Goal: Information Seeking & Learning: Learn about a topic

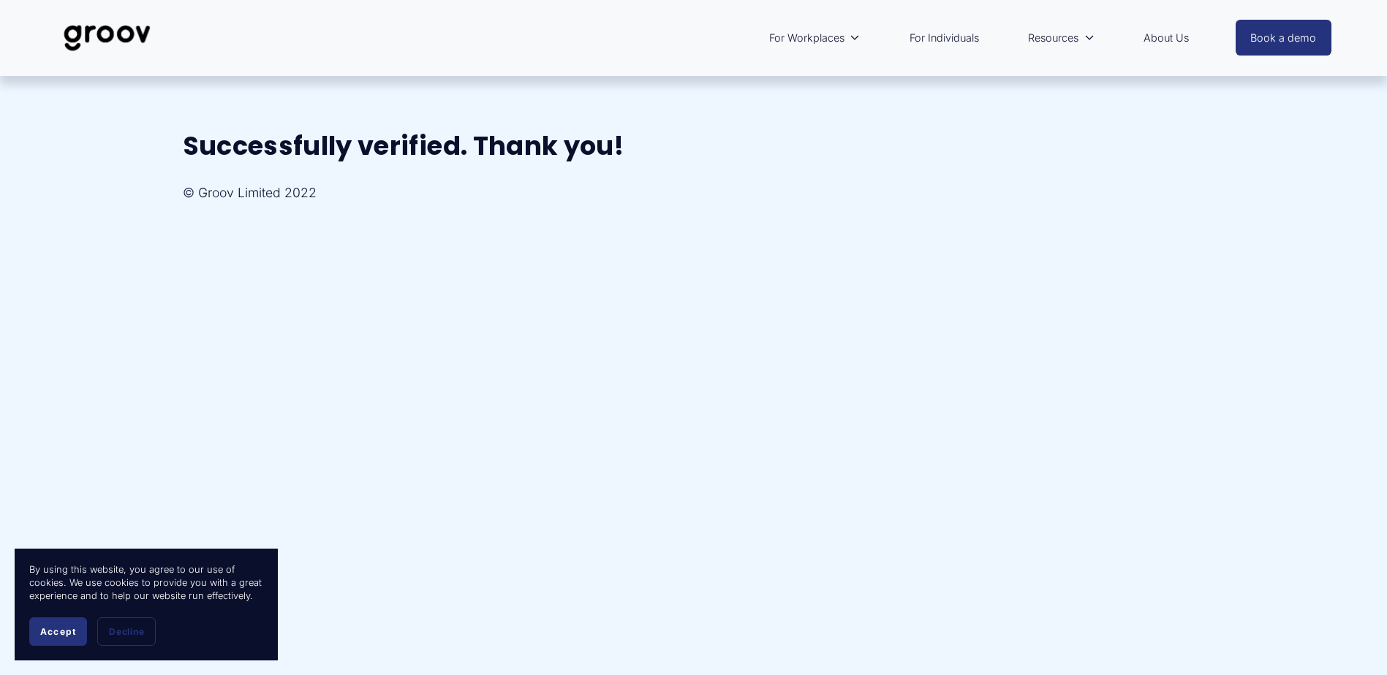
click at [62, 634] on span "Accept" at bounding box center [58, 631] width 36 height 11
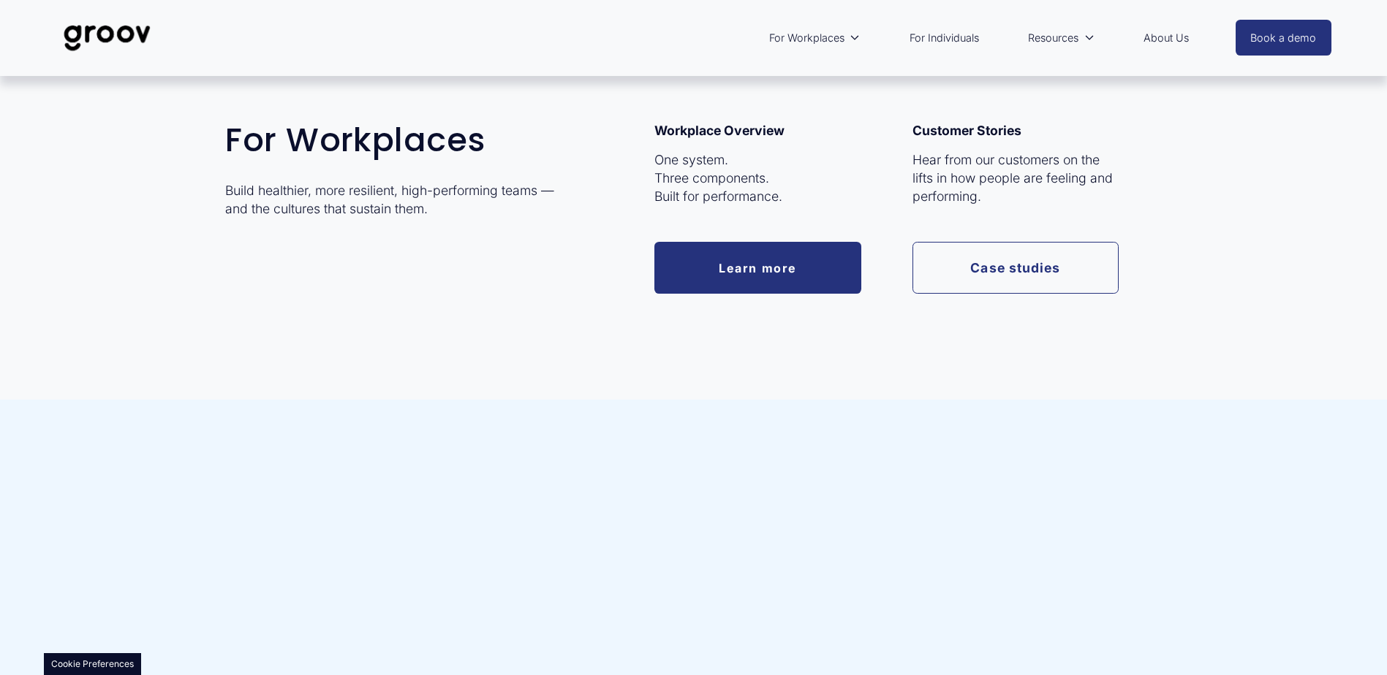
click at [759, 268] on link "Learn more" at bounding box center [757, 268] width 207 height 52
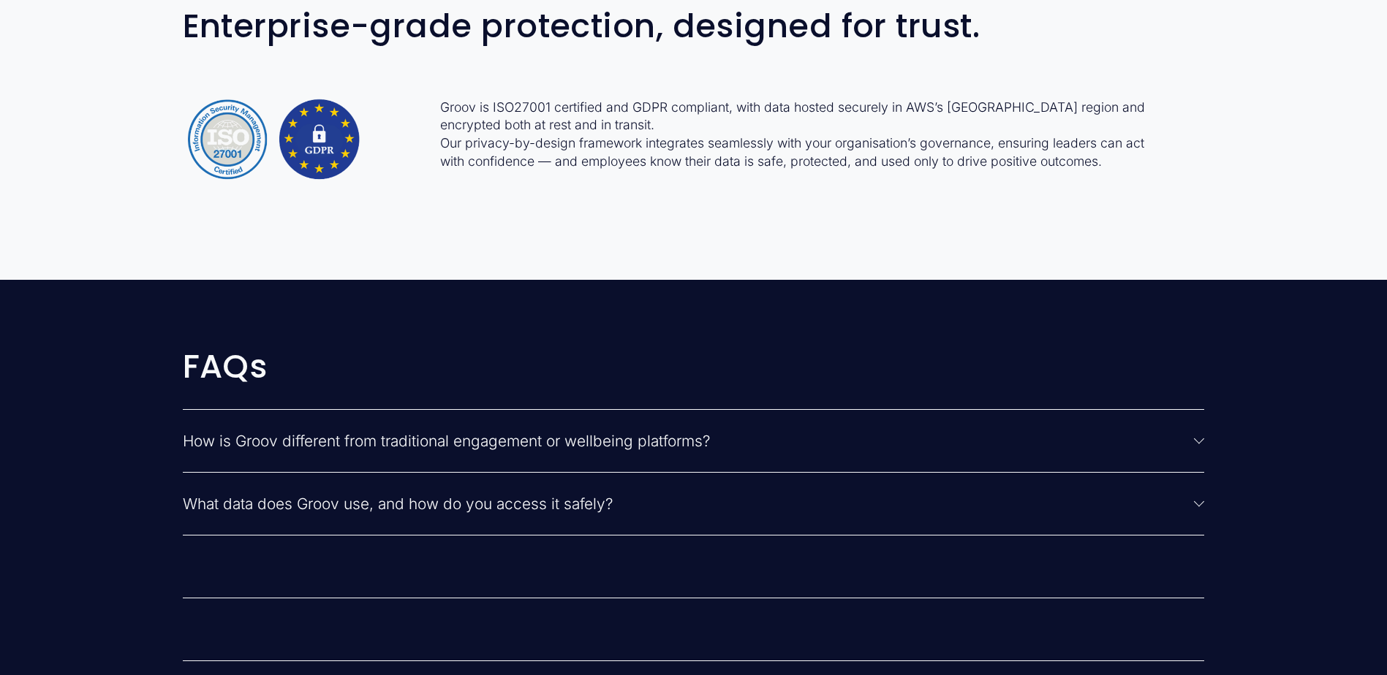
scroll to position [3581, 0]
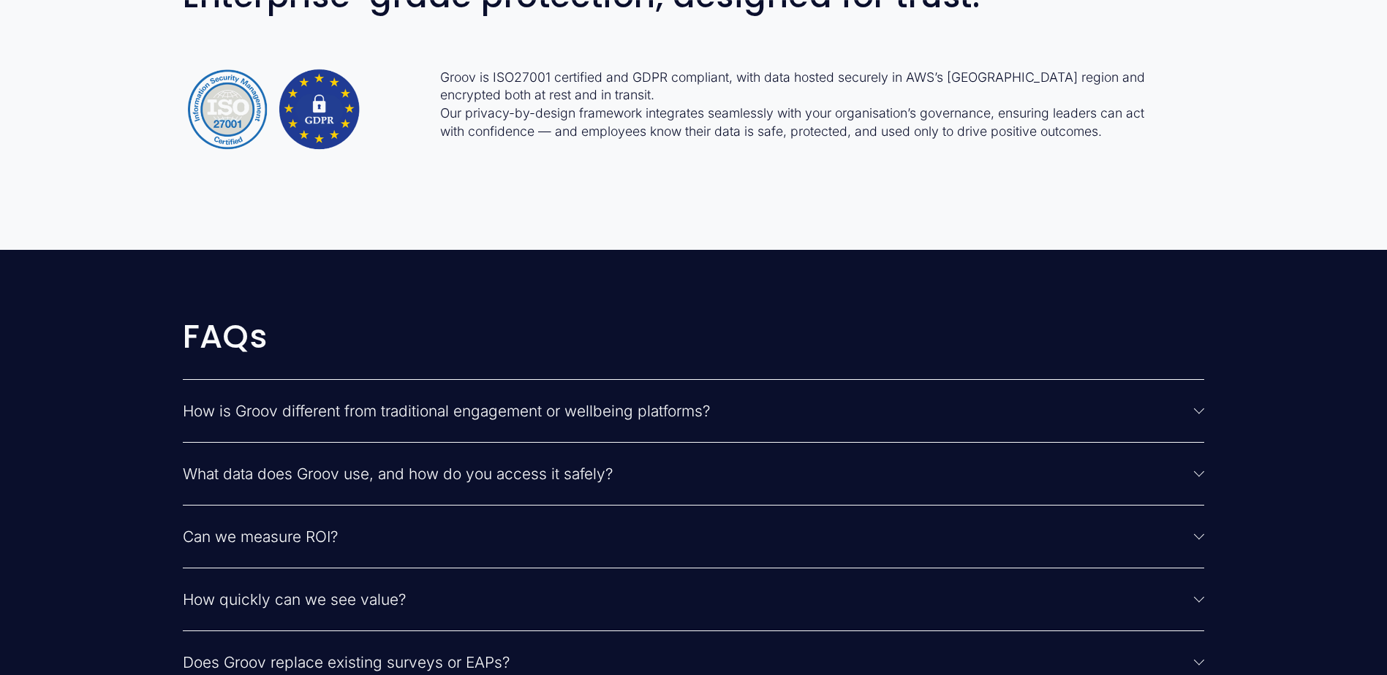
click at [479, 420] on span "How is Groov different from traditional engagement or wellbeing platforms?" at bounding box center [689, 411] width 1012 height 18
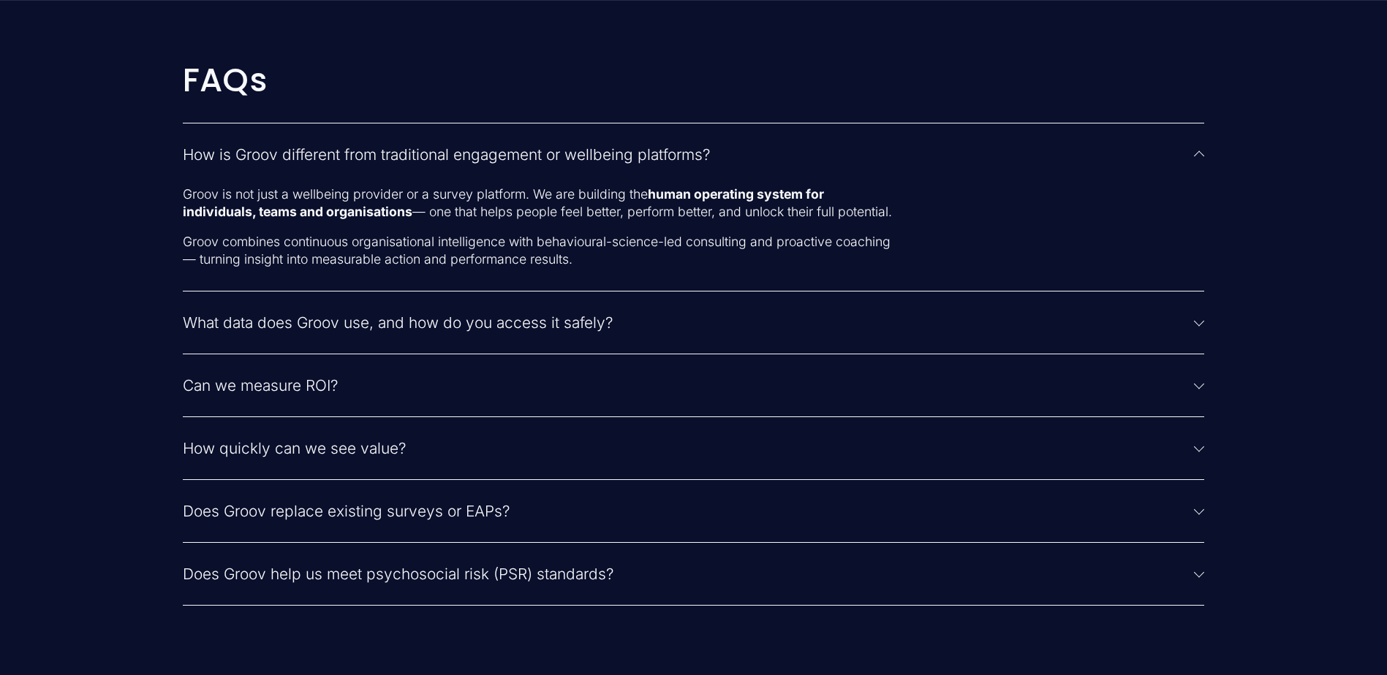
scroll to position [3874, 0]
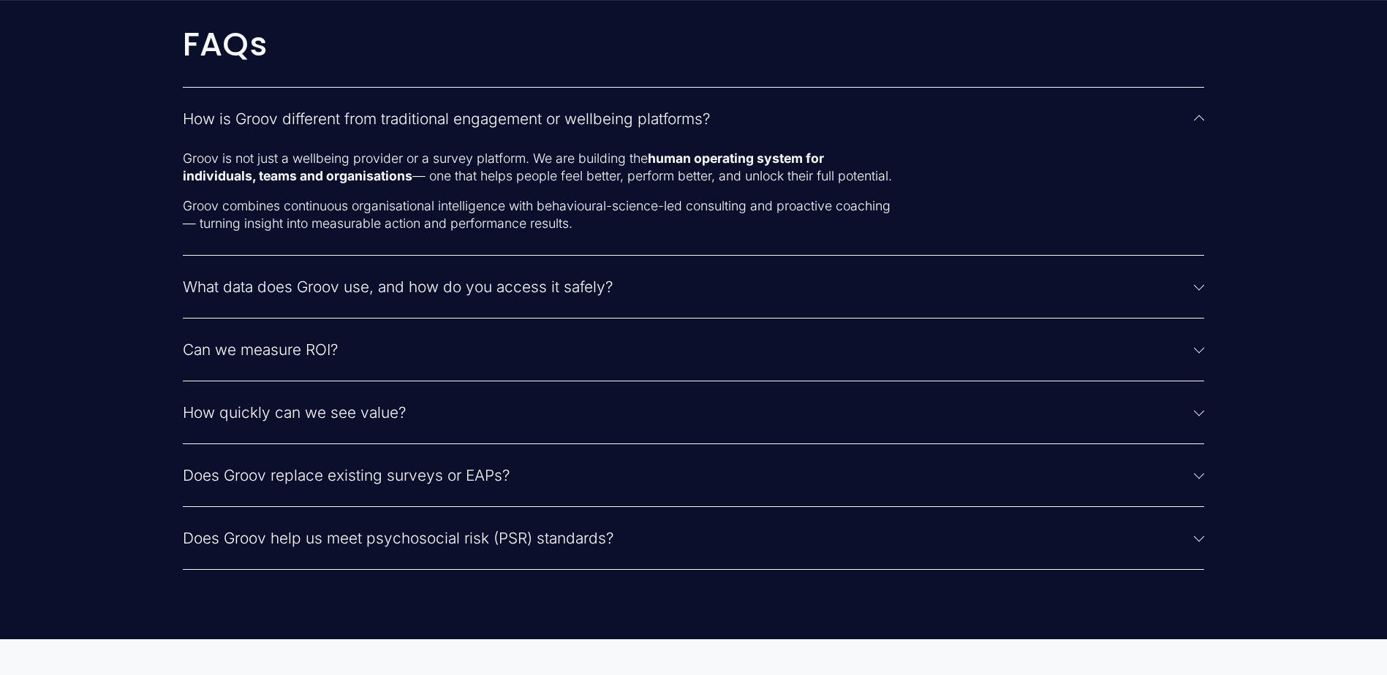
click at [267, 485] on span "Does Groov replace existing surveys or EAPs?" at bounding box center [689, 475] width 1012 height 18
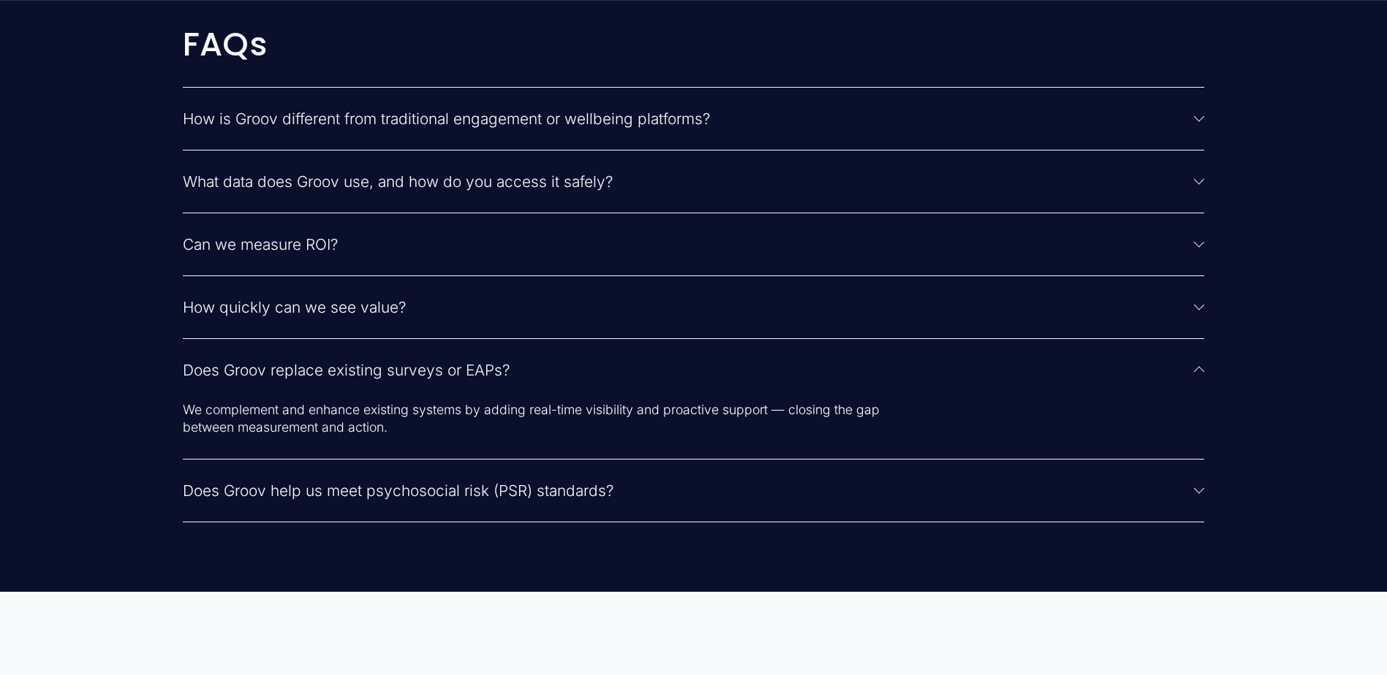
click at [273, 495] on span "Does Groov help us meet psychosocial risk (PSR) standards?" at bounding box center [689, 491] width 1012 height 18
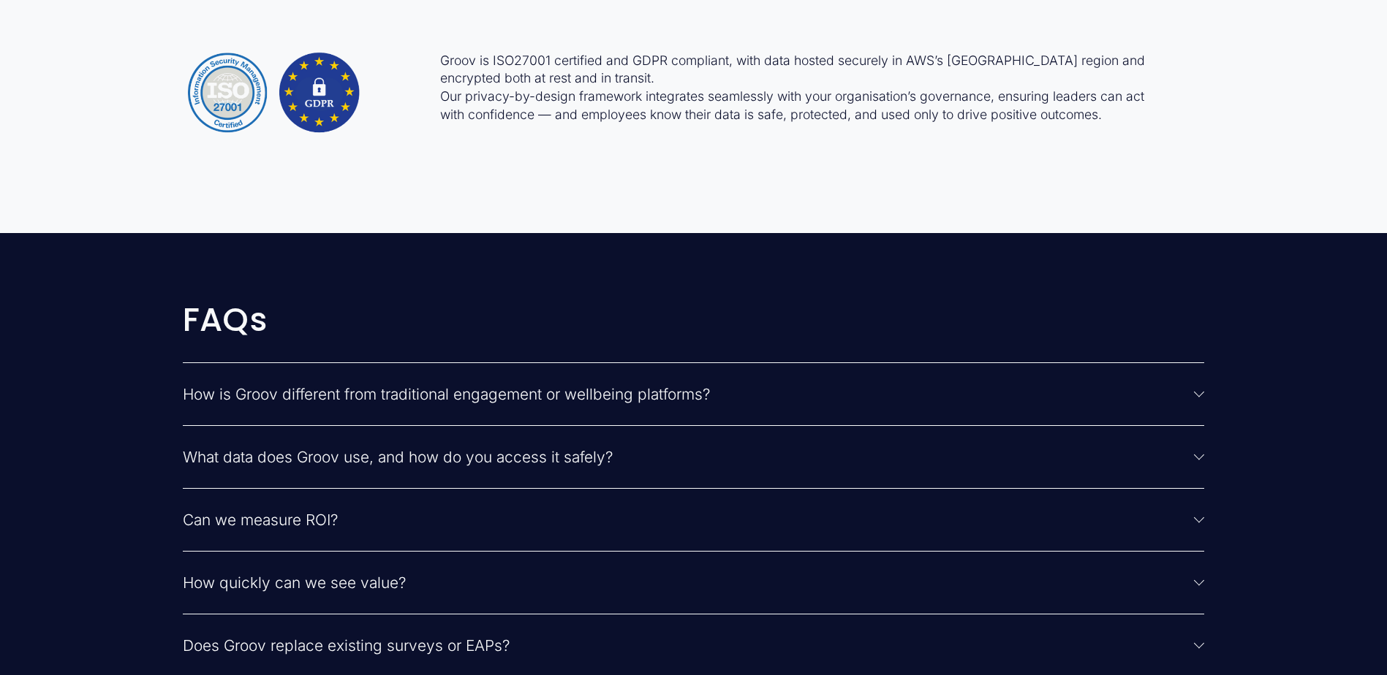
scroll to position [3581, 0]
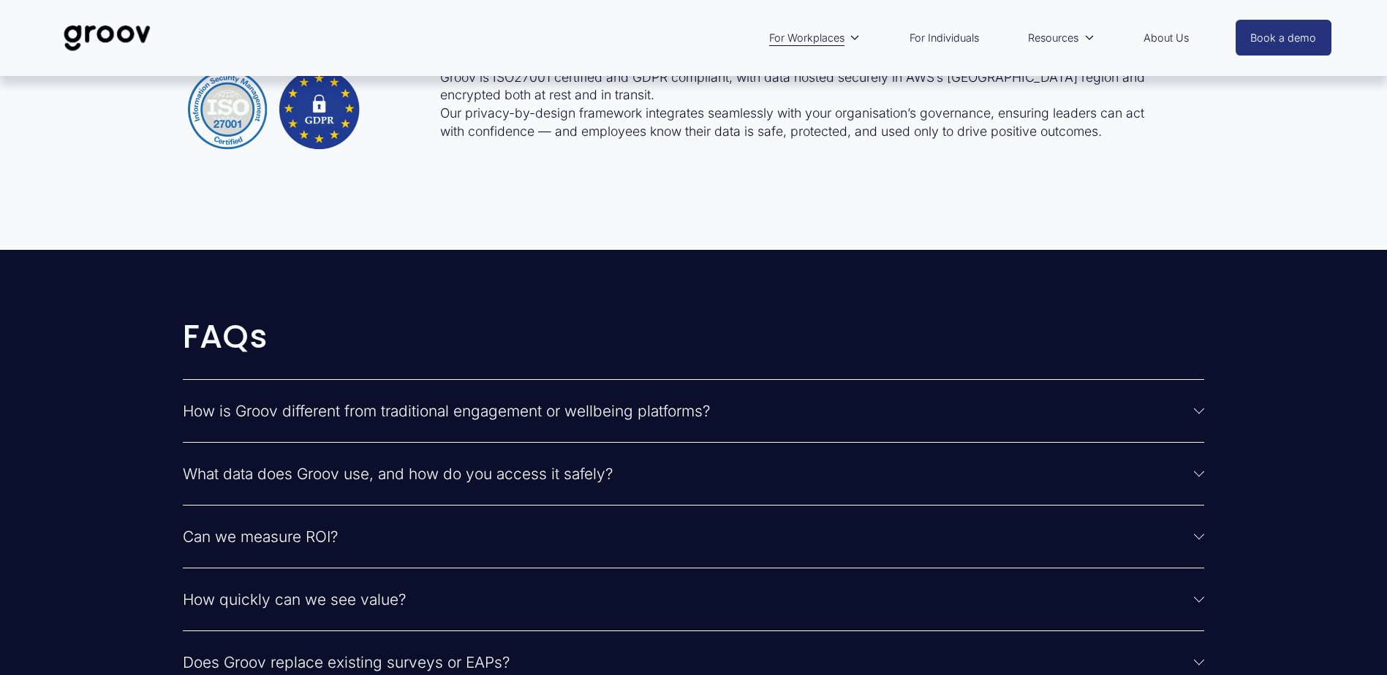
click at [287, 483] on span "What data does Groov use, and how do you access it safely?" at bounding box center [689, 474] width 1012 height 18
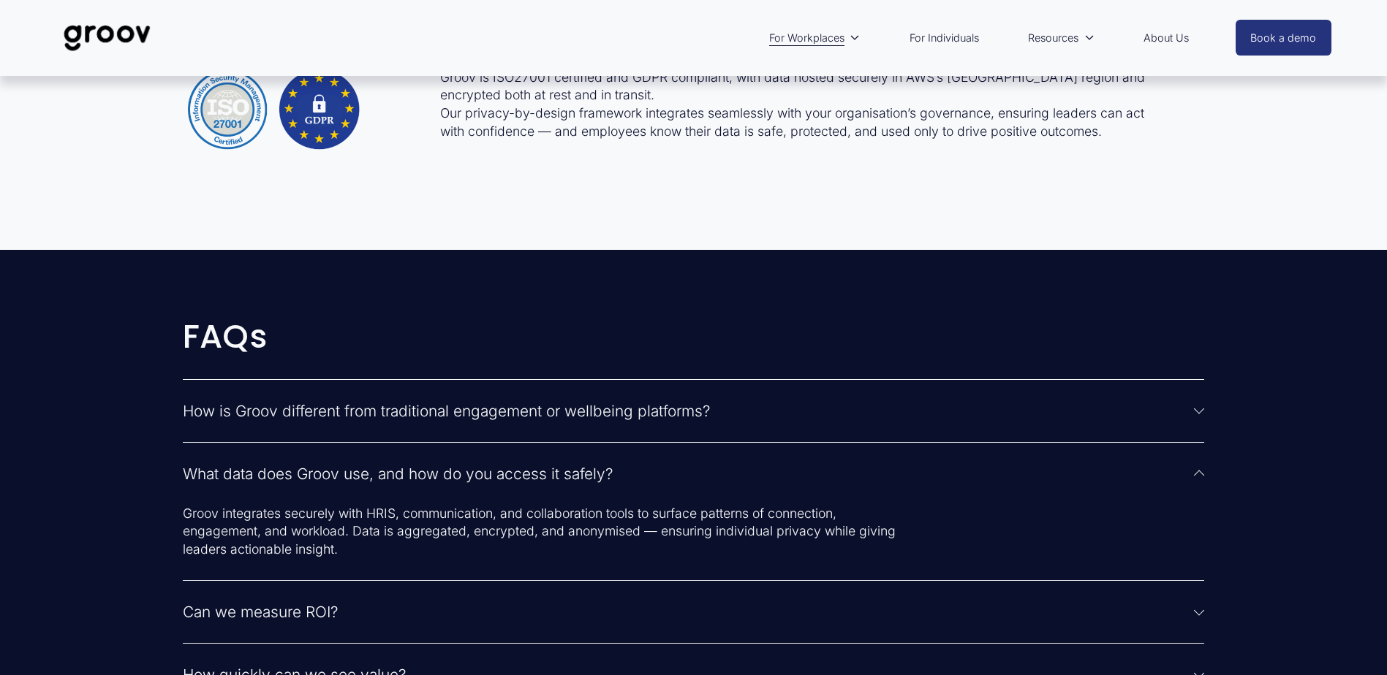
click at [271, 621] on span "Can we measure ROI?" at bounding box center [689, 612] width 1012 height 18
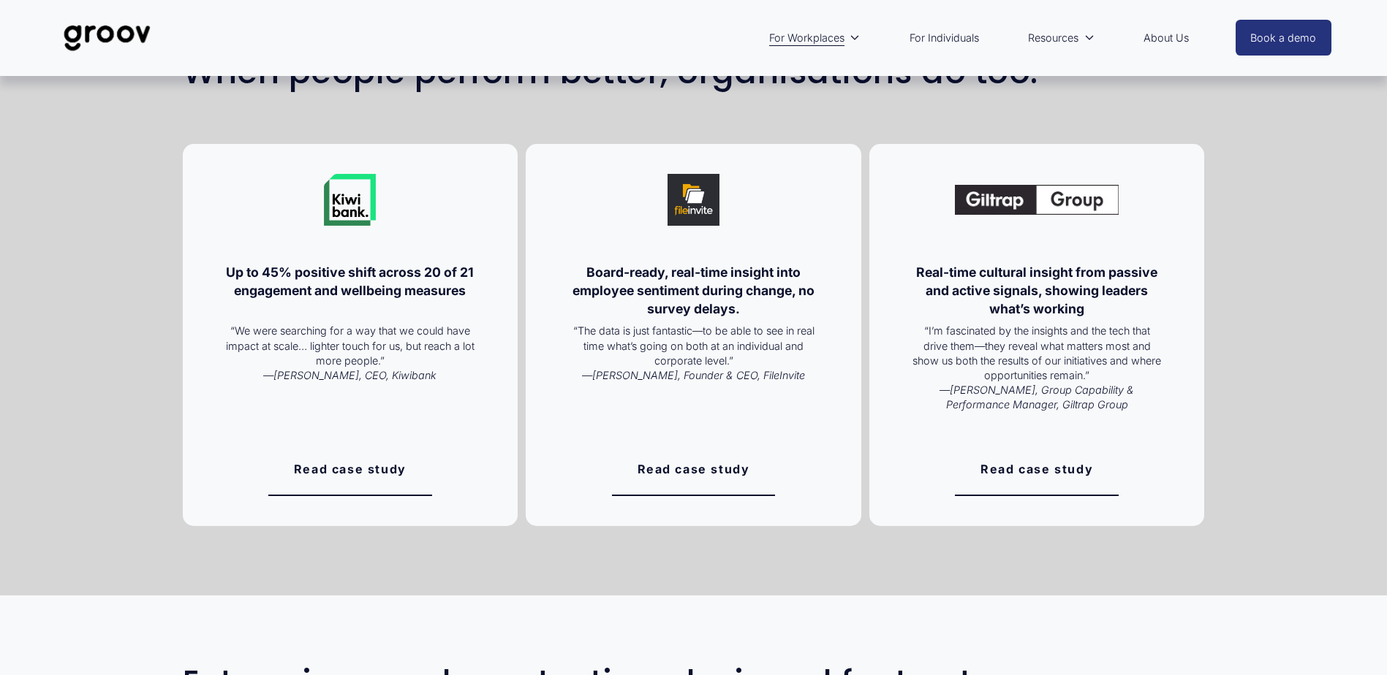
scroll to position [2850, 0]
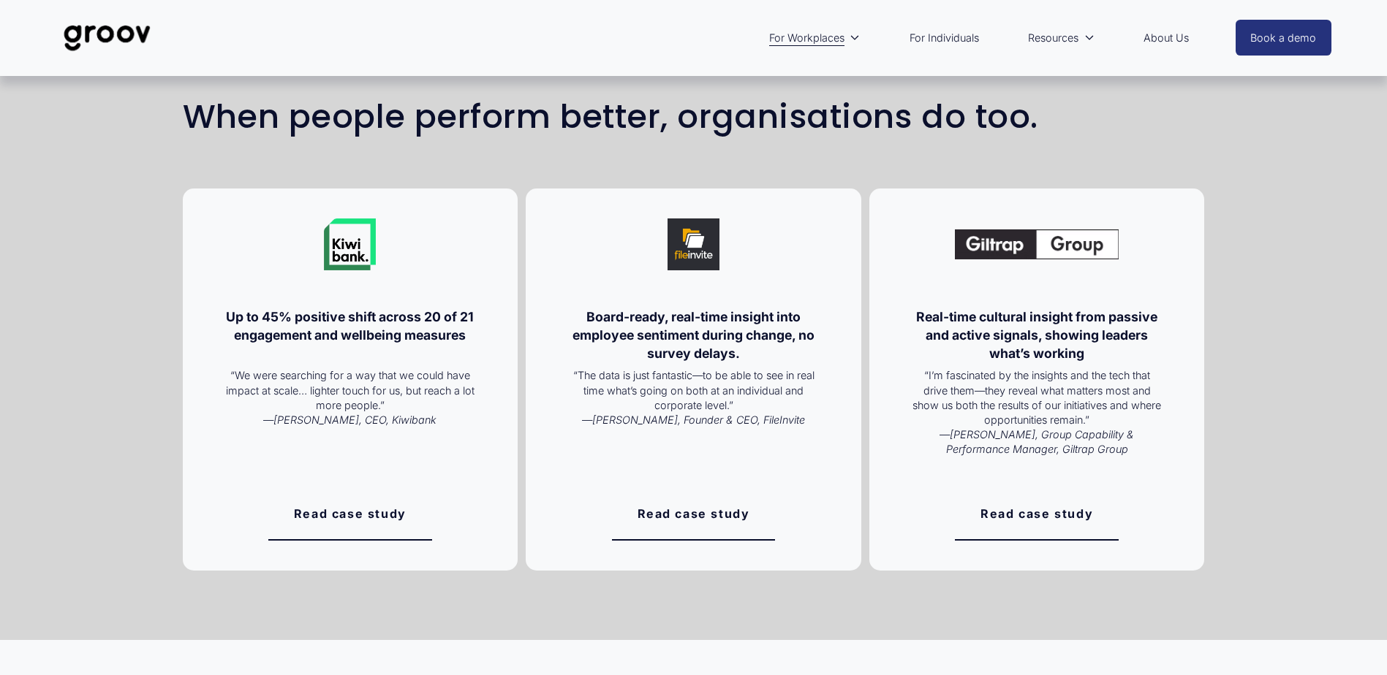
click at [319, 517] on link "Read case study" at bounding box center [350, 515] width 164 height 52
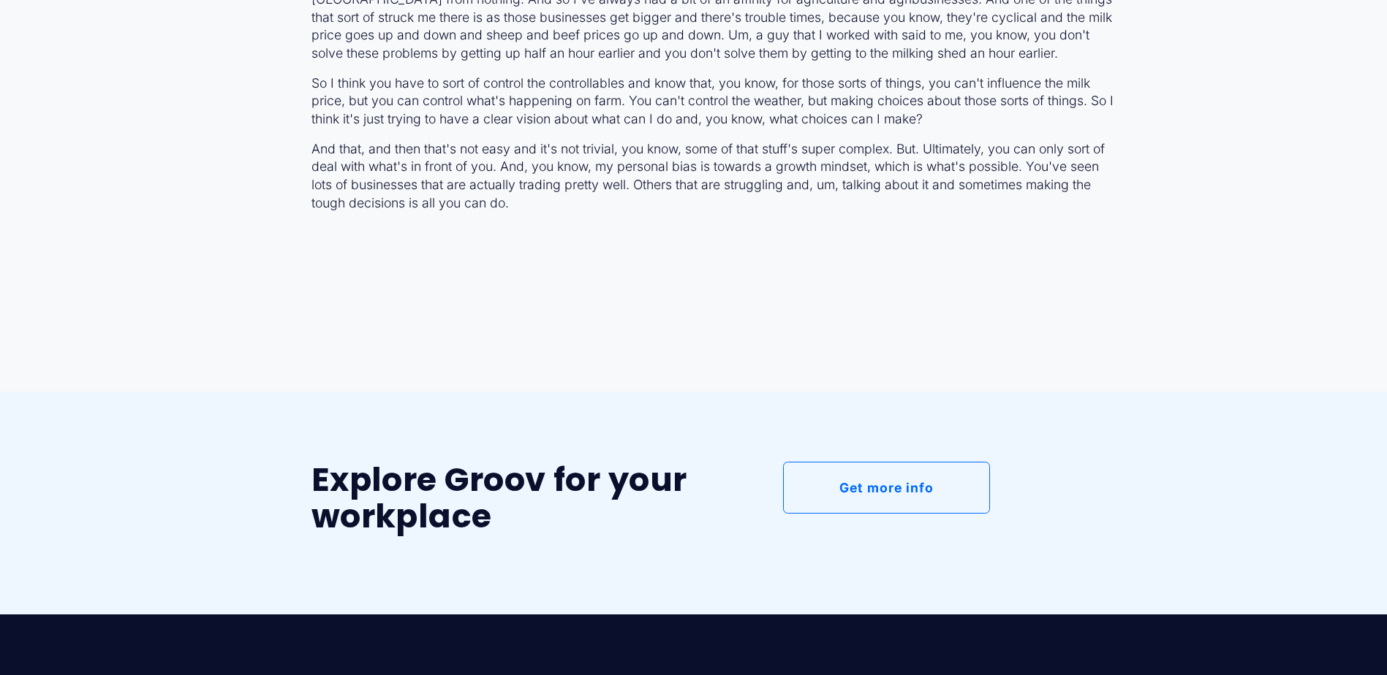
scroll to position [3508, 0]
